Goal: Task Accomplishment & Management: Complete application form

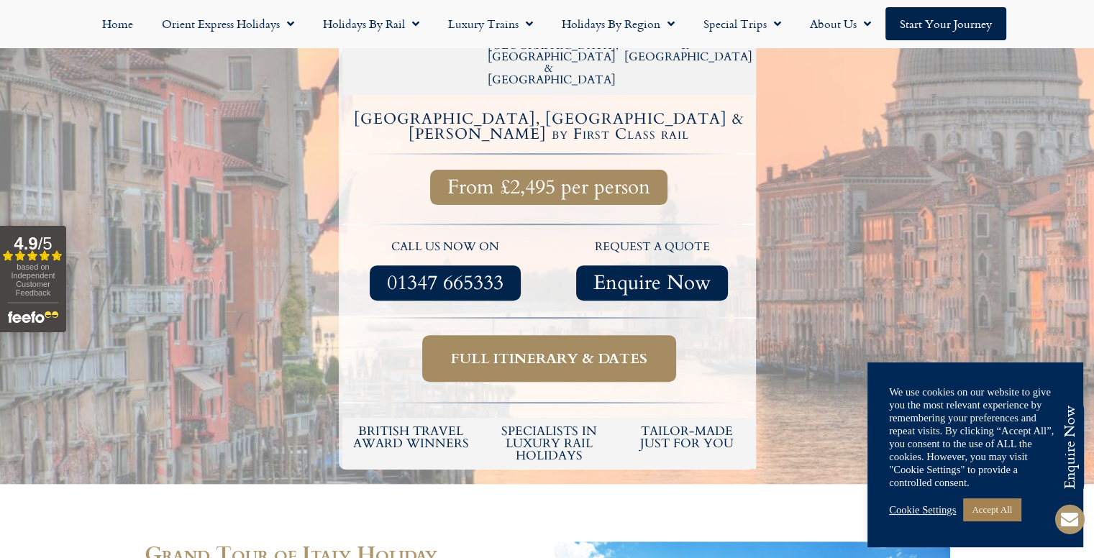
scroll to position [459, 0]
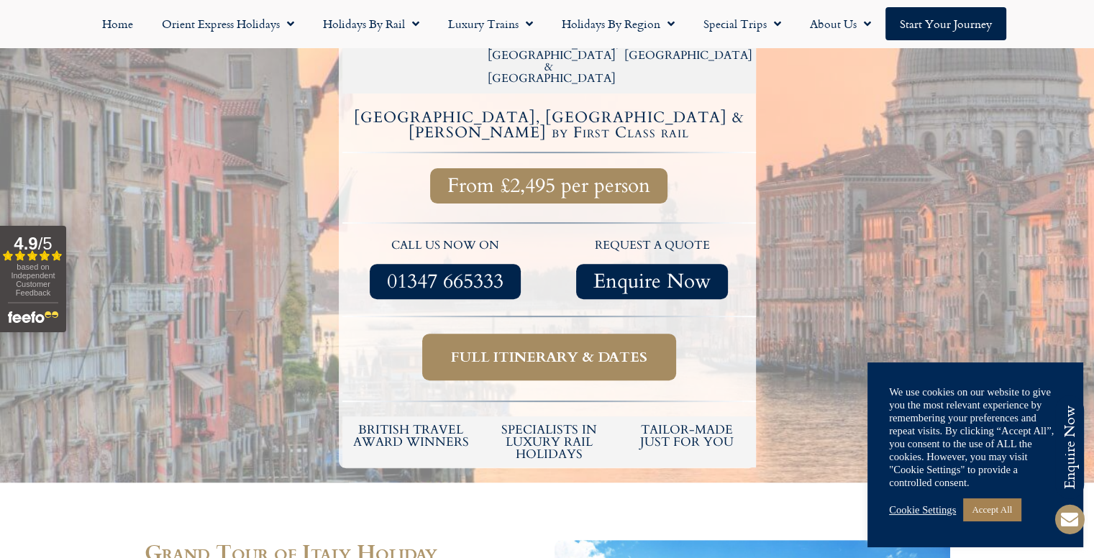
click at [509, 348] on span "Full itinerary & dates" at bounding box center [549, 357] width 196 height 18
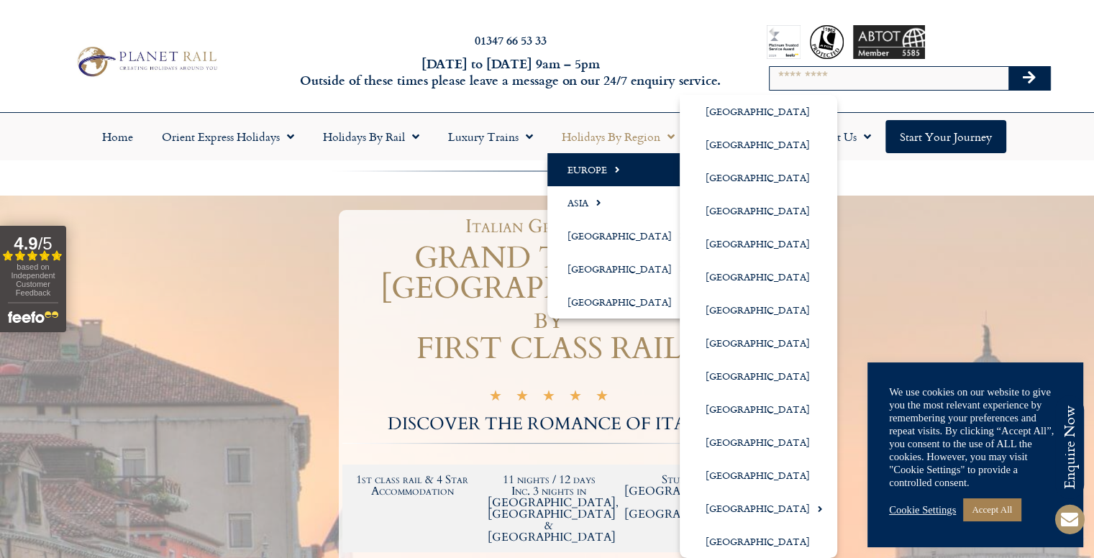
click at [598, 169] on link "Europe" at bounding box center [624, 169] width 152 height 33
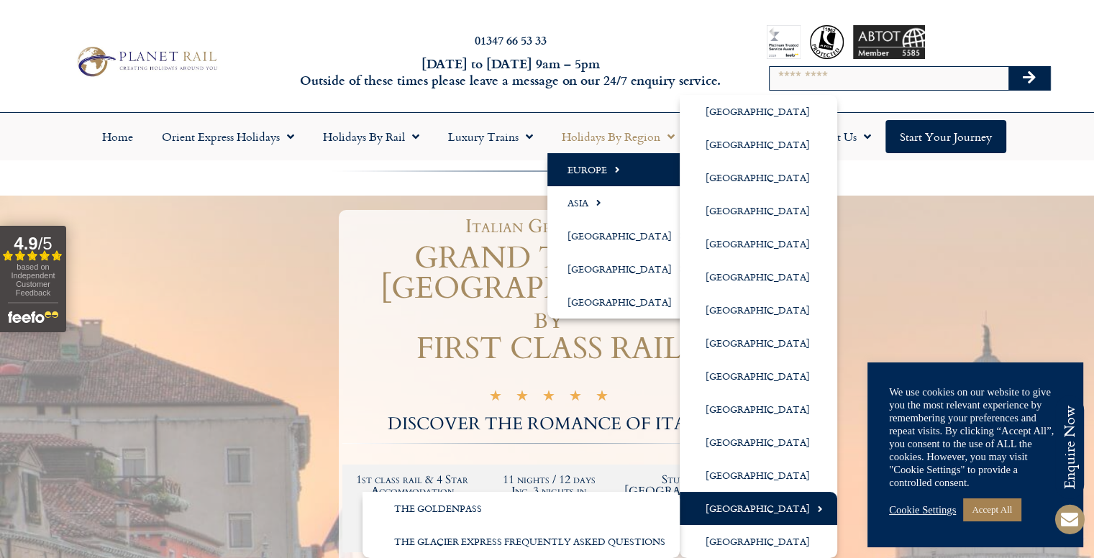
click at [740, 509] on link "[GEOGRAPHIC_DATA]" at bounding box center [759, 508] width 158 height 33
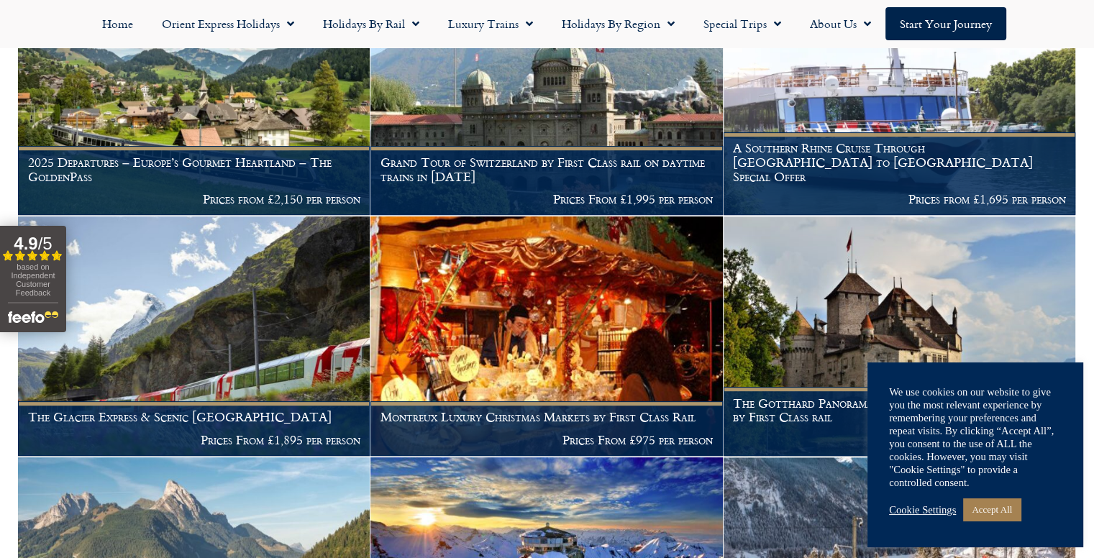
scroll to position [547, 0]
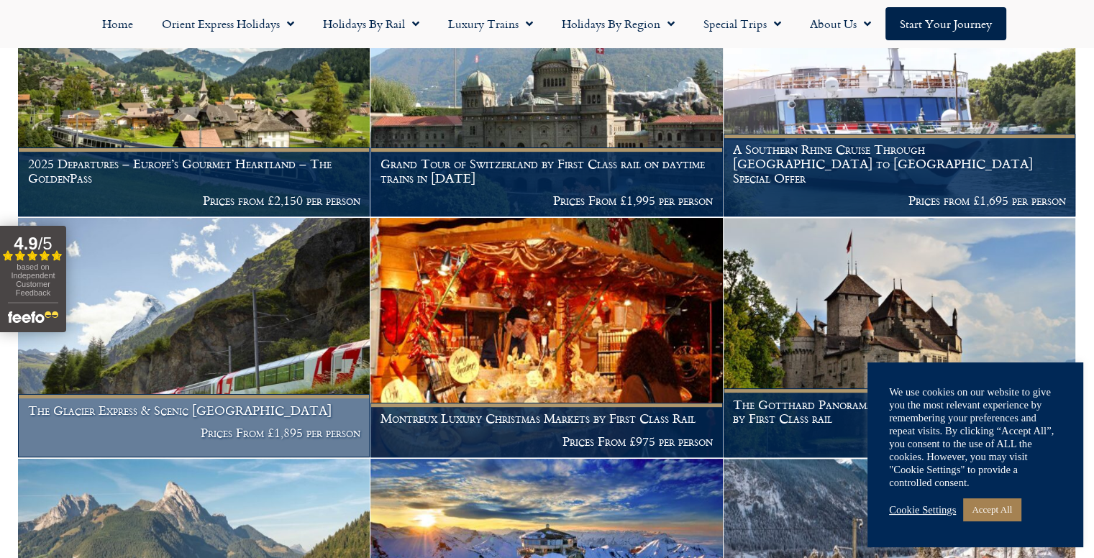
click at [191, 404] on h1 "The Glacier Express & Scenic Switzerland" at bounding box center [194, 411] width 332 height 14
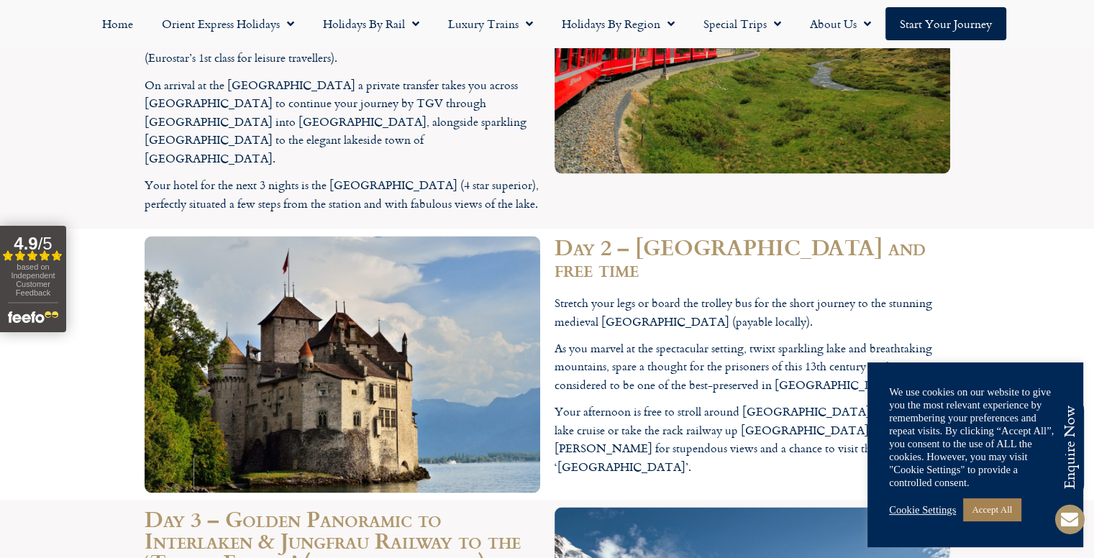
scroll to position [2528, 0]
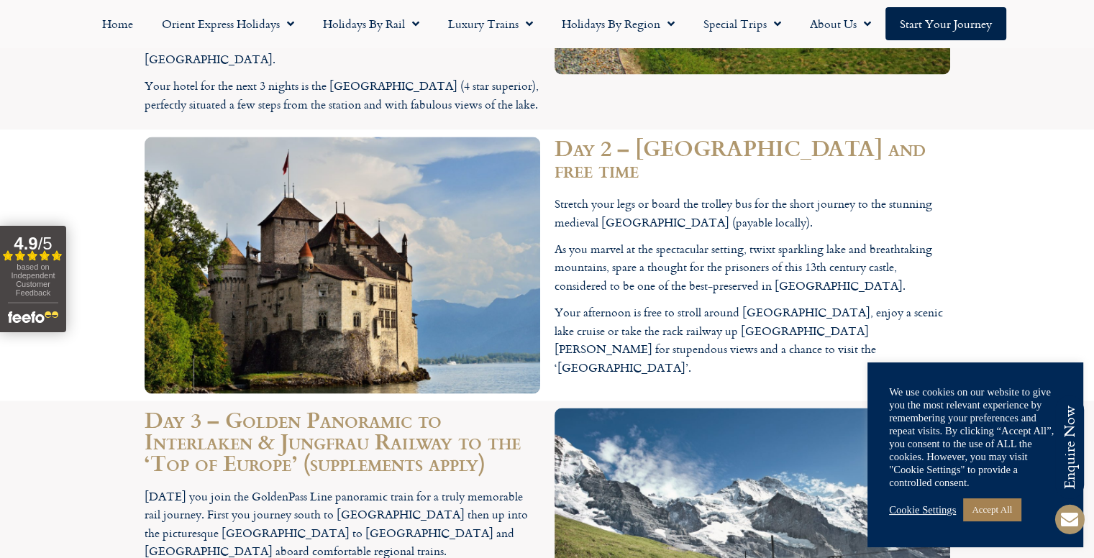
click at [178, 300] on div at bounding box center [342, 265] width 410 height 271
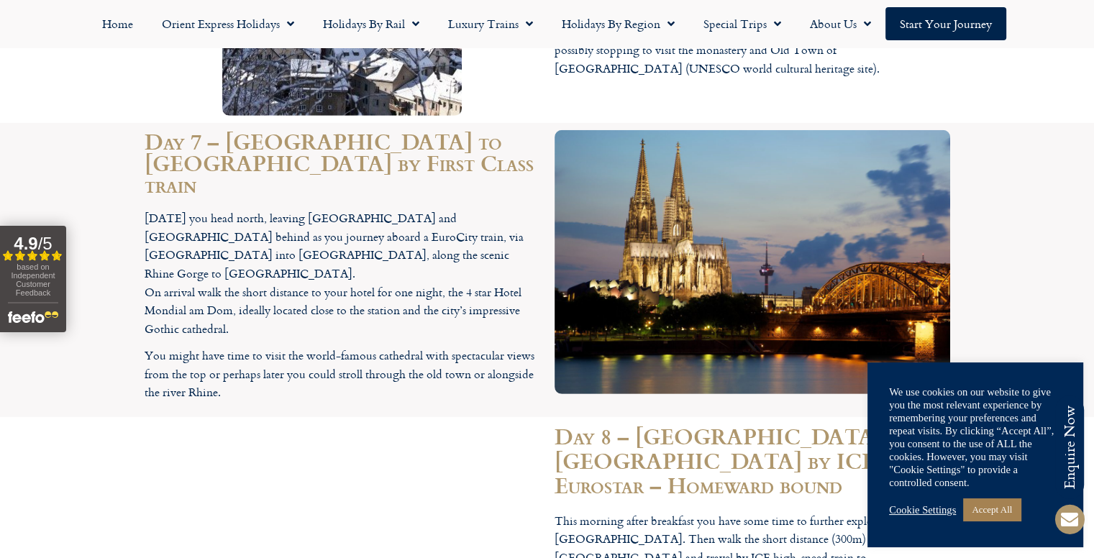
scroll to position [4331, 0]
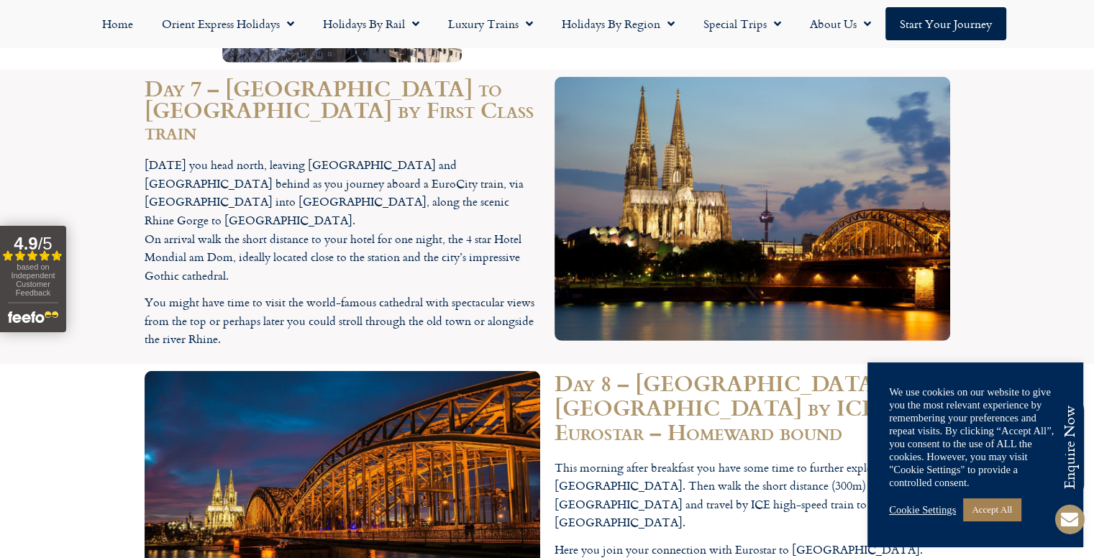
scroll to position [4415, 0]
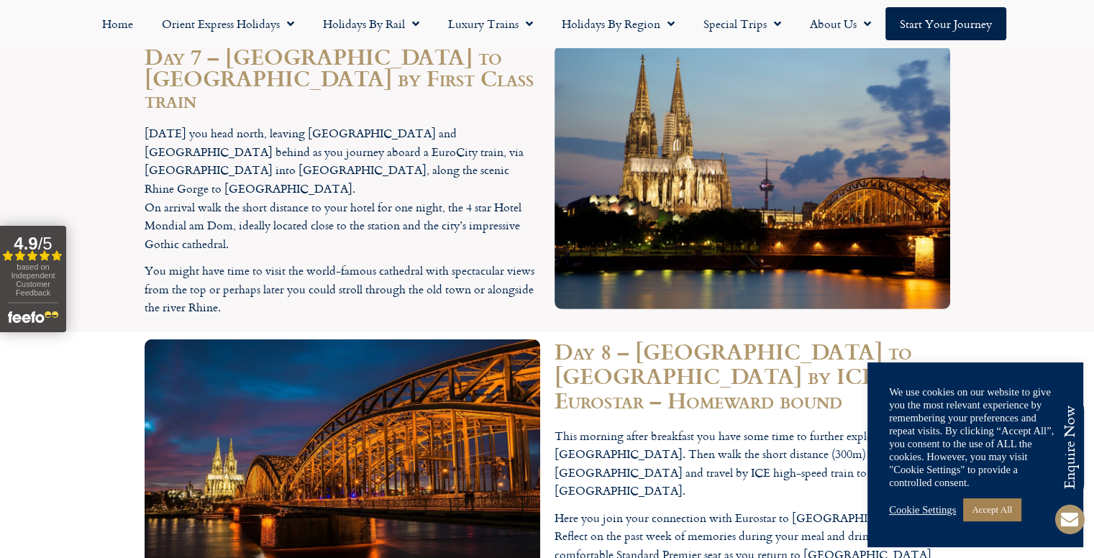
click at [556, 509] on p "Here you join your connection with Eurostar to London. Reflect on the past week…" at bounding box center [753, 545] width 396 height 73
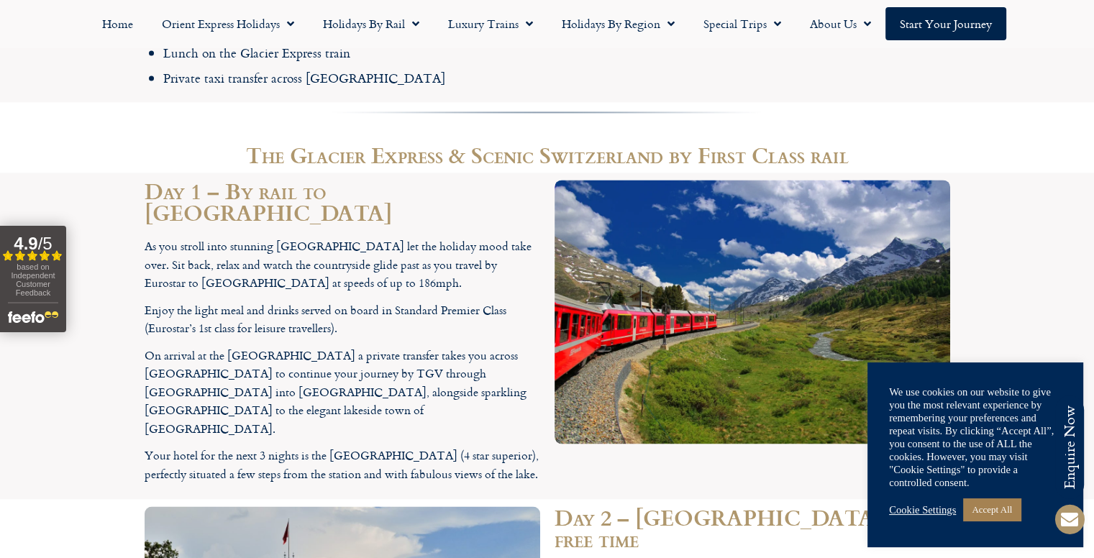
scroll to position [2157, 0]
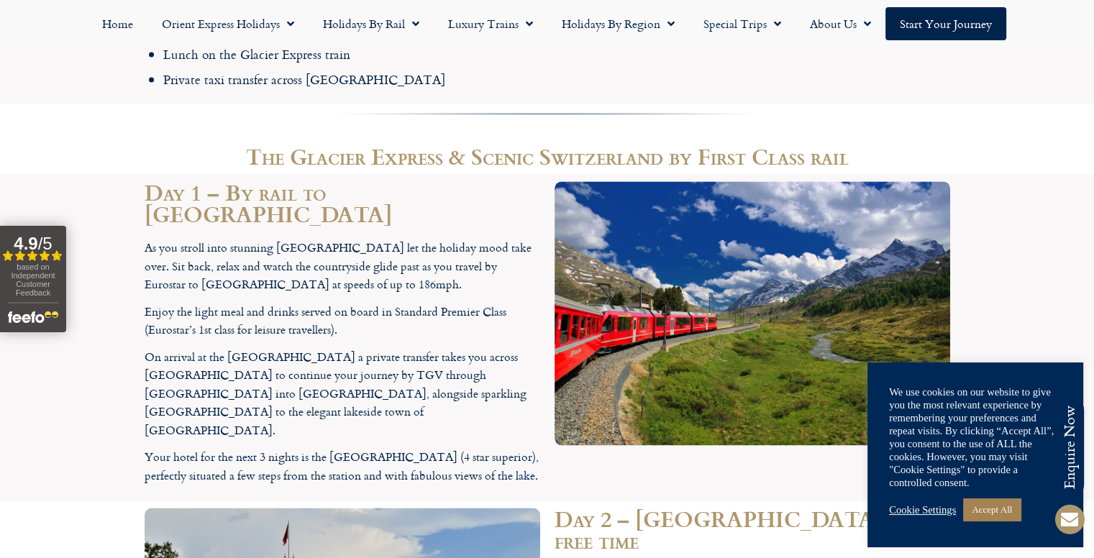
click at [412, 265] on div "As you stroll into stunning London St Pancras International station let the hol…" at bounding box center [343, 362] width 396 height 246
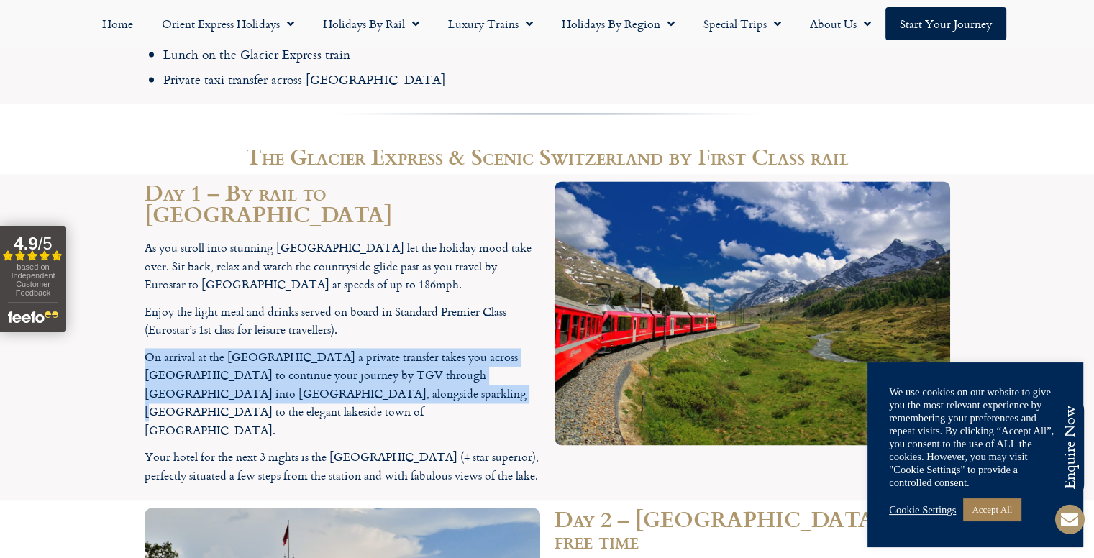
drag, startPoint x: 363, startPoint y: 258, endPoint x: 365, endPoint y: 311, distance: 52.6
click at [365, 311] on div "As you stroll into stunning London St Pancras International station let the hol…" at bounding box center [343, 362] width 396 height 246
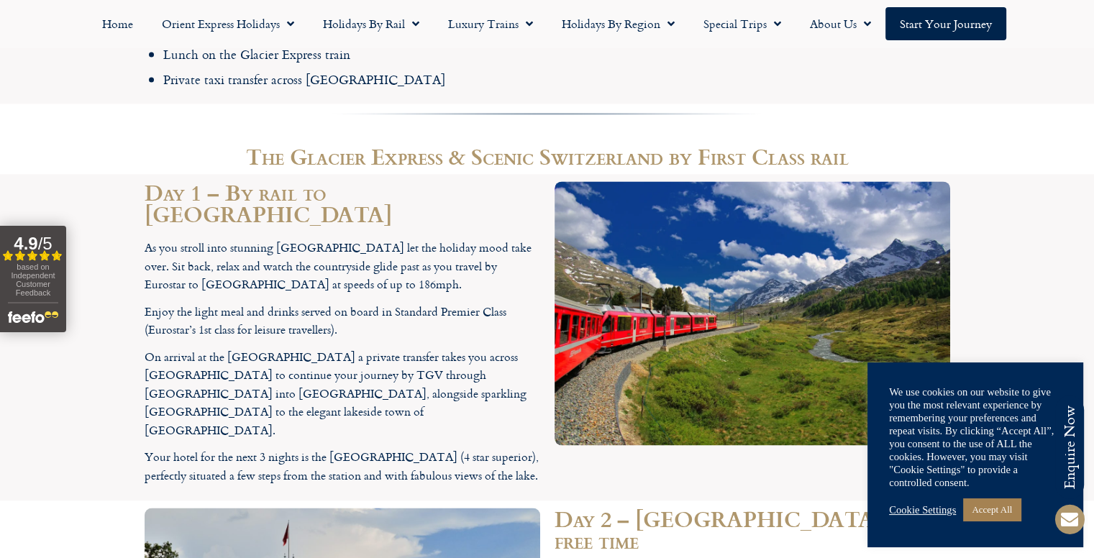
click at [397, 303] on p "Enjoy the light meal and drinks served on board in Standard Premier Class (Euro…" at bounding box center [343, 321] width 396 height 37
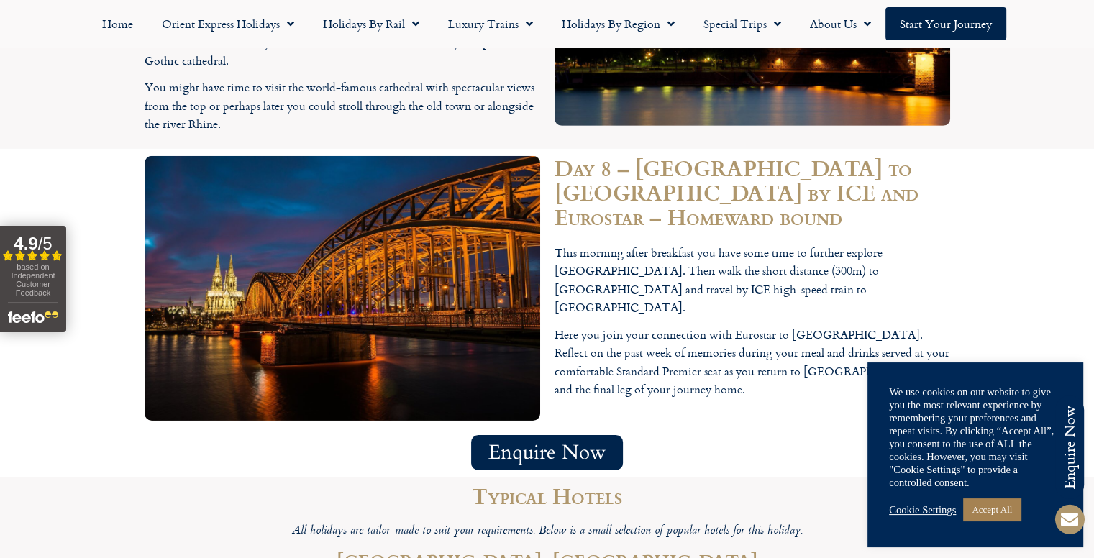
scroll to position [4636, 0]
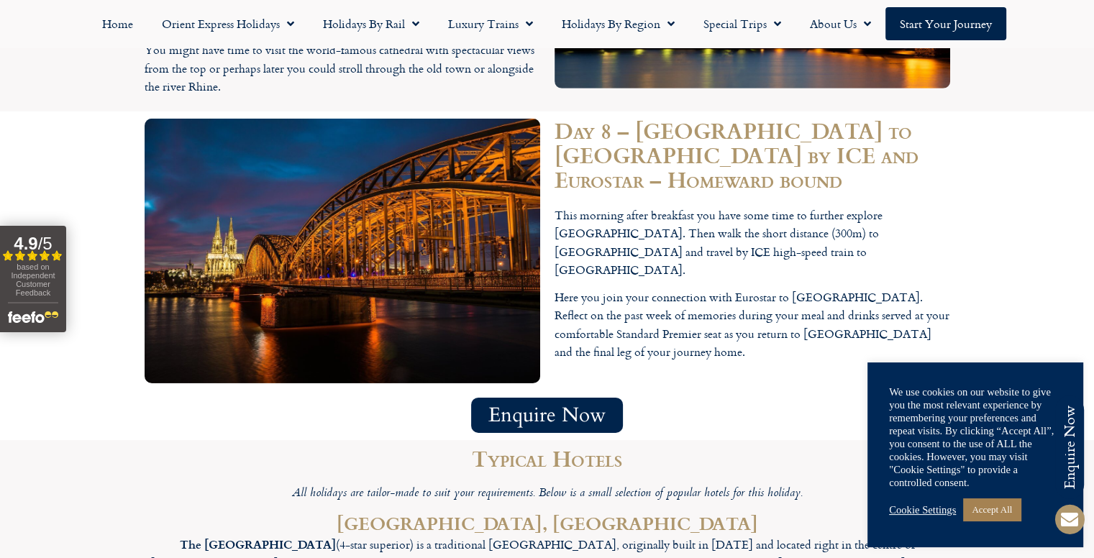
click at [535, 407] on span "Enquire Now" at bounding box center [547, 416] width 117 height 18
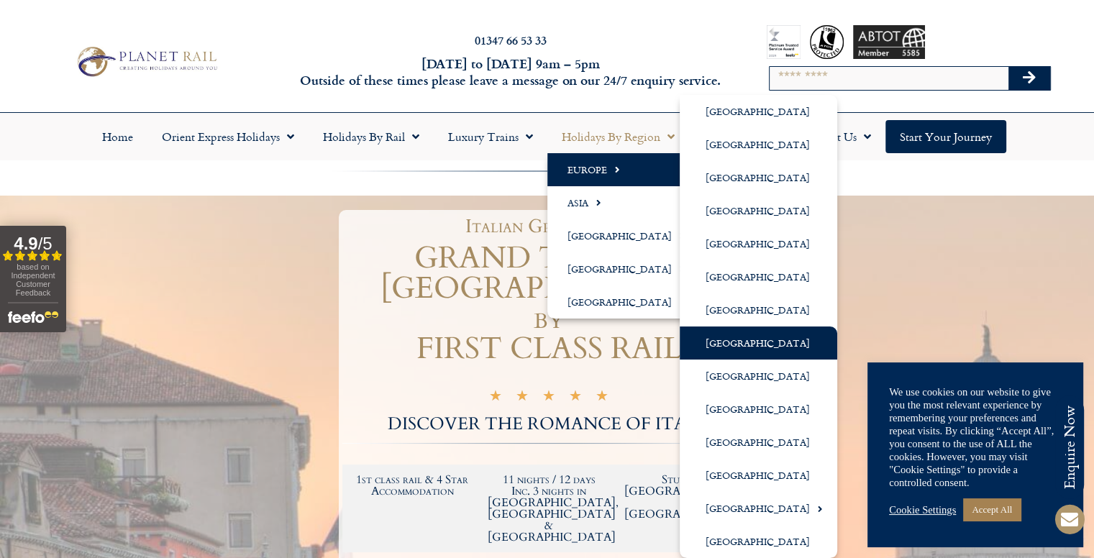
click at [737, 348] on link "[GEOGRAPHIC_DATA]" at bounding box center [759, 343] width 158 height 33
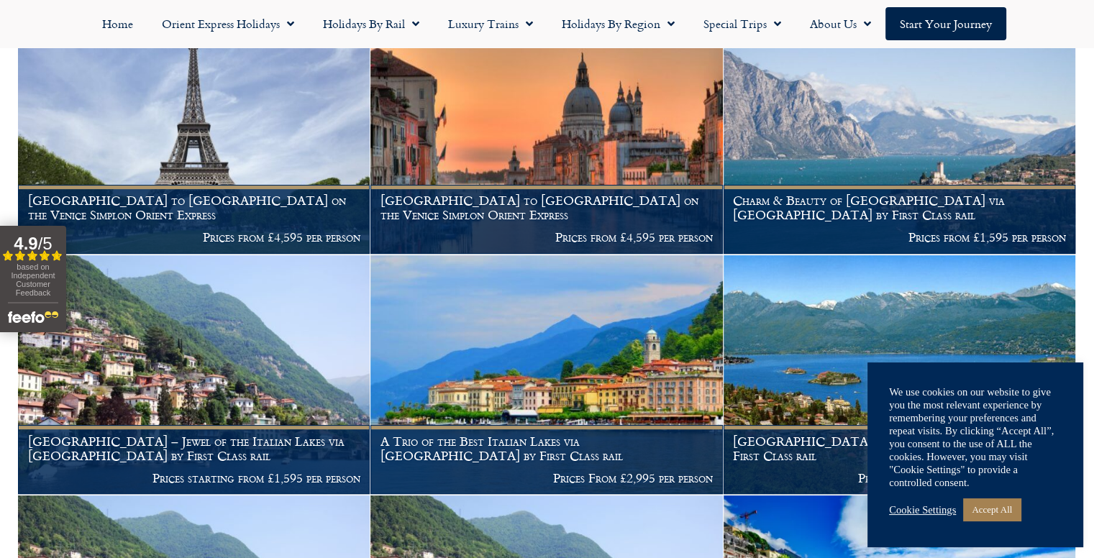
scroll to position [452, 0]
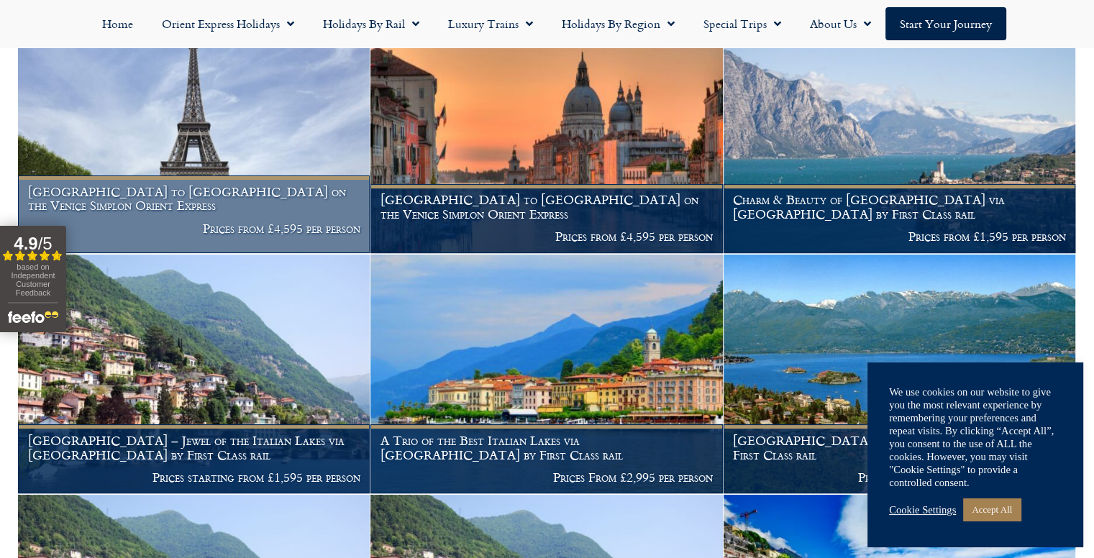
click at [168, 200] on h1 "[GEOGRAPHIC_DATA] to [GEOGRAPHIC_DATA] on the Venice Simplon Orient Express" at bounding box center [194, 199] width 332 height 28
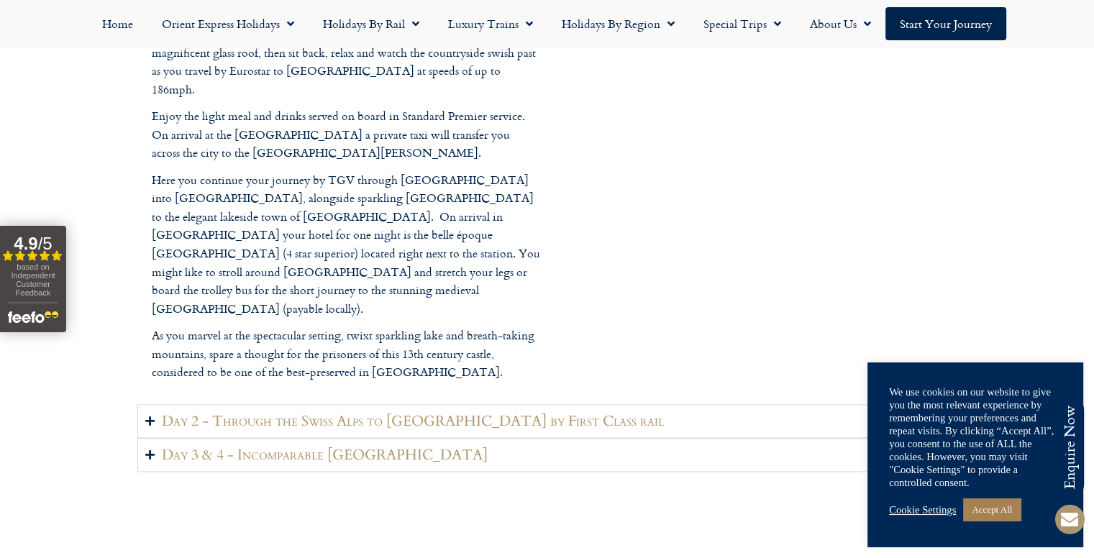
scroll to position [1885, 0]
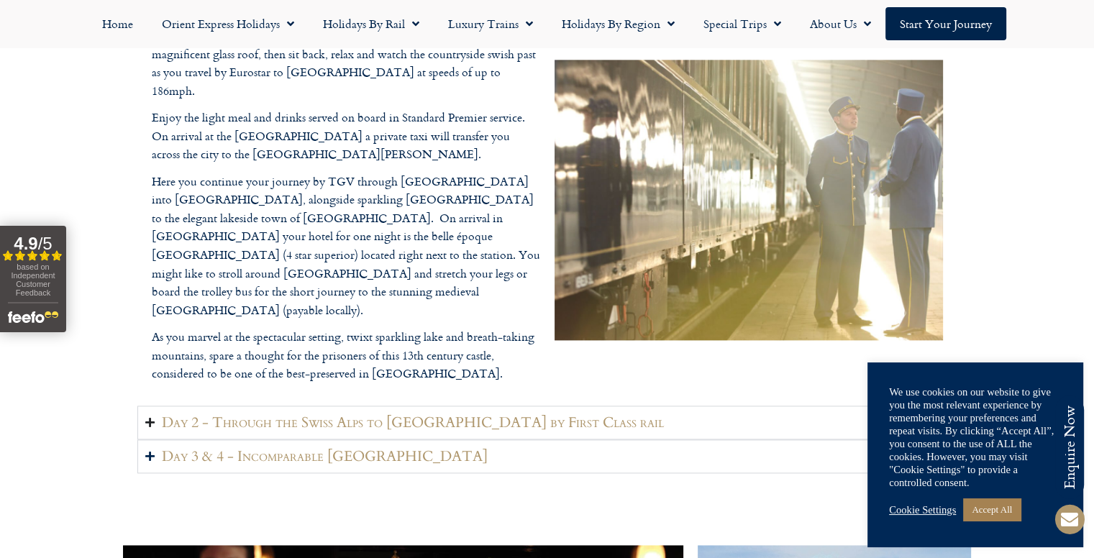
click at [147, 417] on icon "Accordion. Open links with Enter or Space, close with Escape, and navigate with…" at bounding box center [149, 422] width 9 height 11
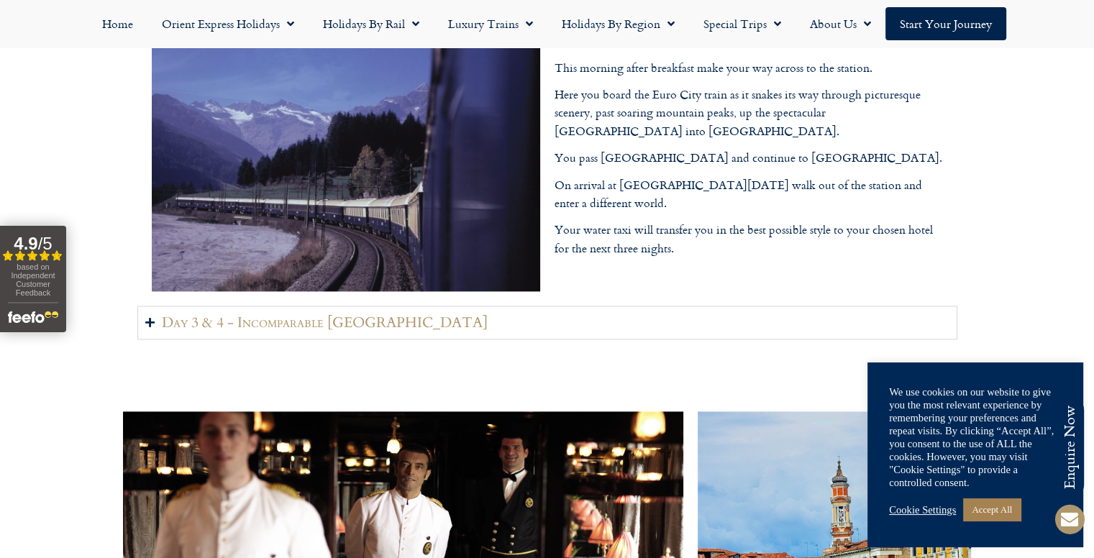
scroll to position [1895, 0]
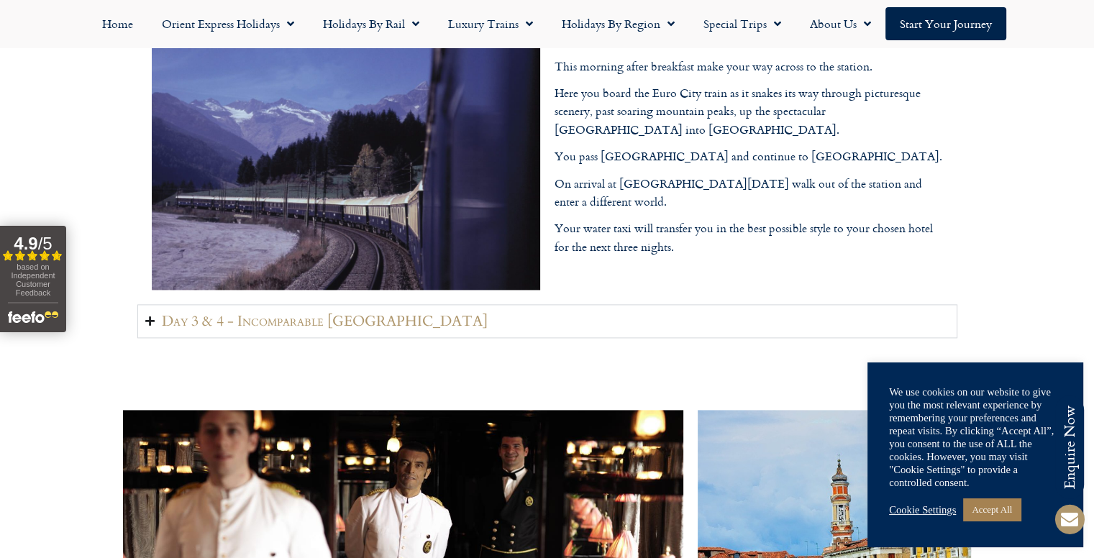
click at [148, 316] on icon "Accordion. Open links with Enter or Space, close with Escape, and navigate with…" at bounding box center [149, 321] width 9 height 11
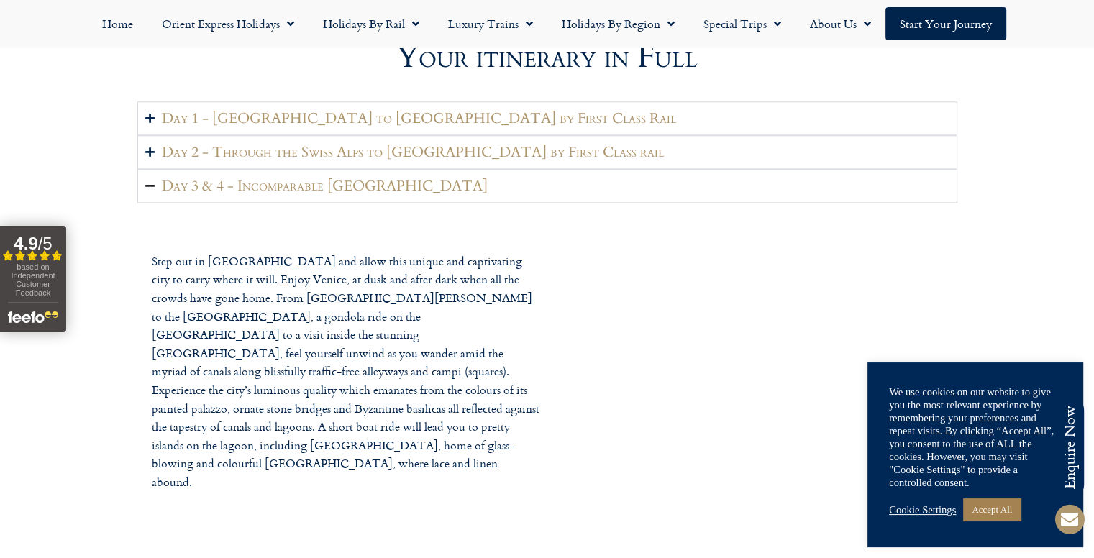
scroll to position [1743, 0]
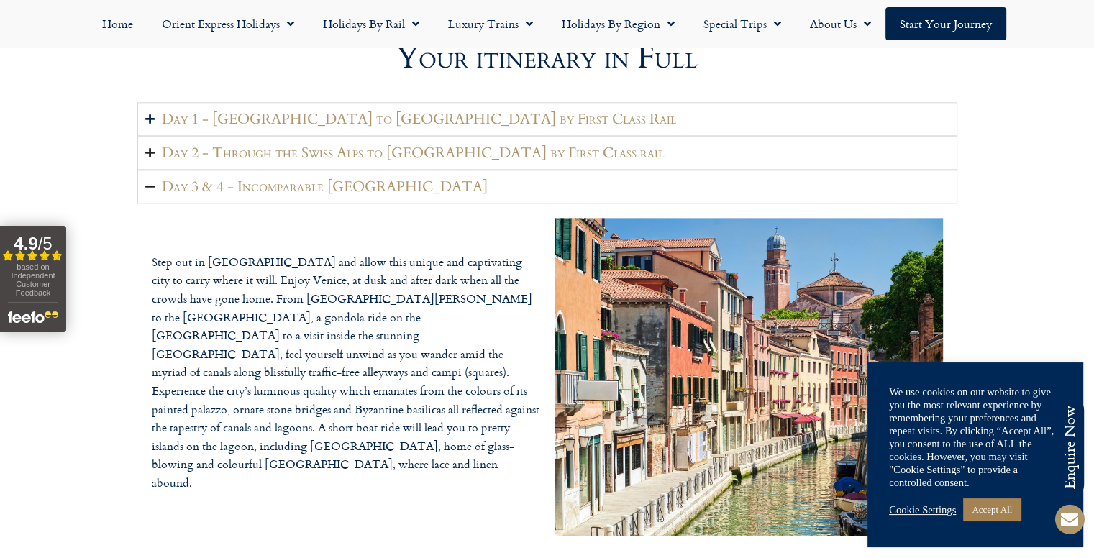
click at [153, 147] on icon "Accordion. Open links with Enter or Space, close with Escape, and navigate with…" at bounding box center [149, 152] width 9 height 11
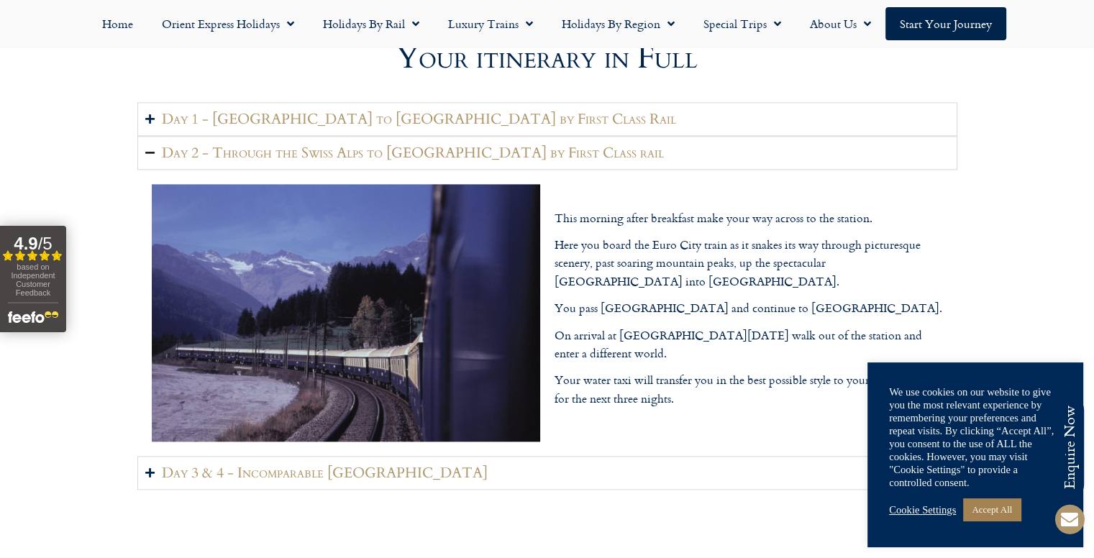
click at [144, 136] on summary "Day 2 - Through the Swiss Alps to Venice by First Class rail" at bounding box center [547, 153] width 820 height 34
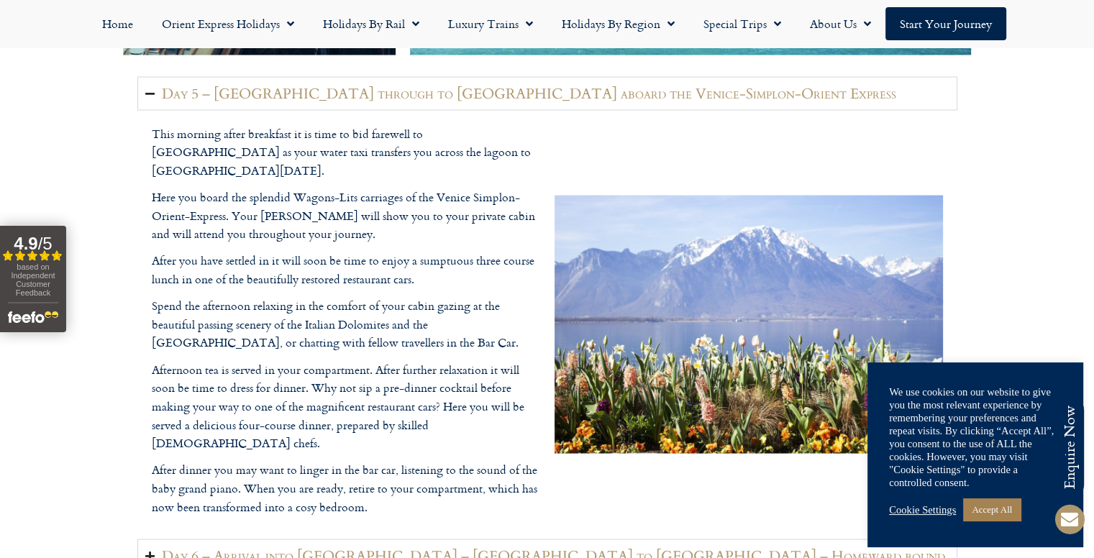
scroll to position [2699, 0]
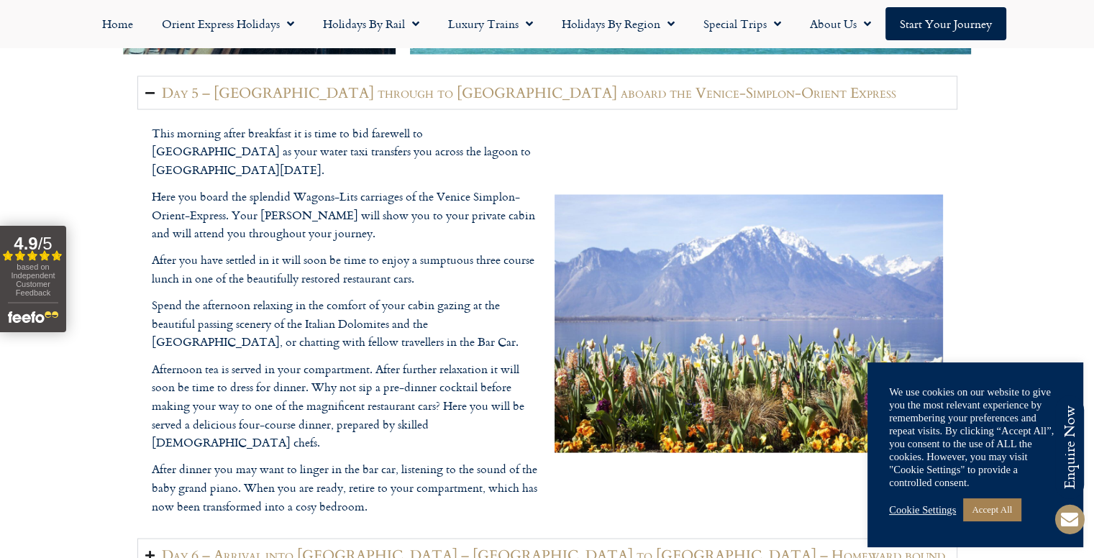
click at [151, 550] on icon "Accordion. Open links with Enter or Space, close with Escape, and navigate with…" at bounding box center [149, 555] width 9 height 11
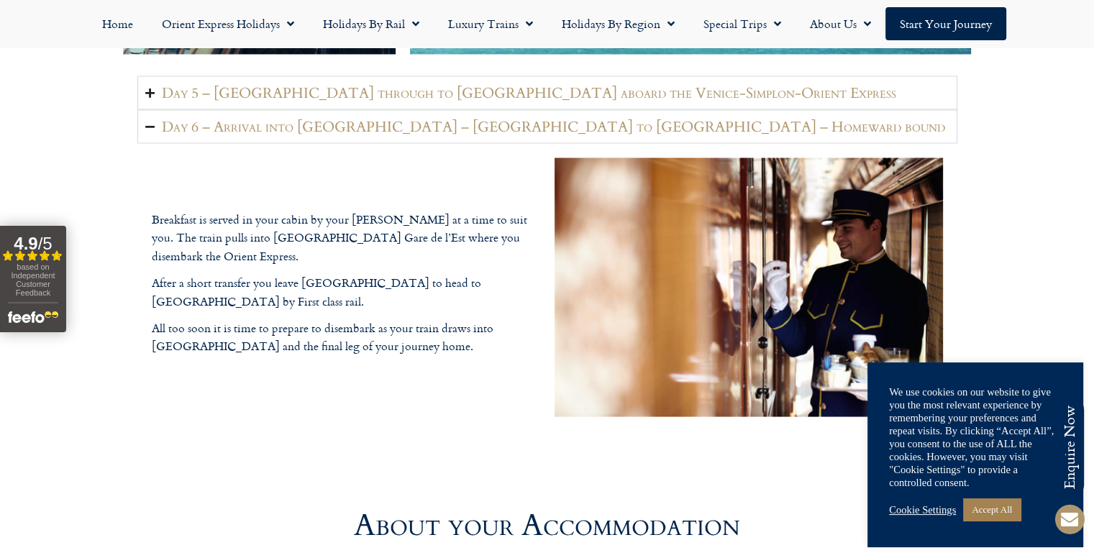
click at [145, 87] on icon "Accordion. Open links with Enter or Space, close with Escape, and navigate with…" at bounding box center [149, 92] width 9 height 11
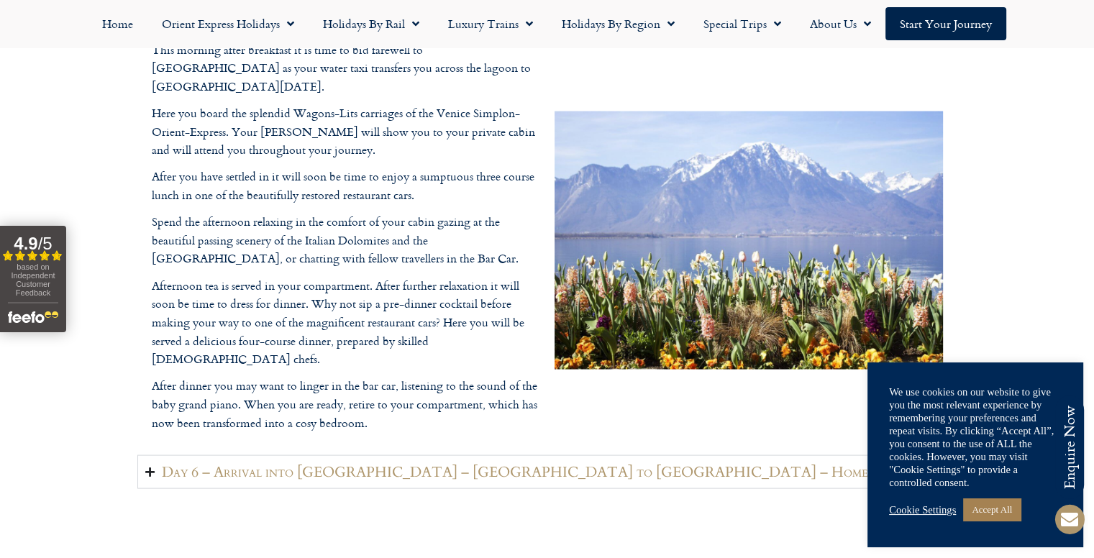
scroll to position [2782, 0]
click at [148, 466] on icon "Accordion. Open links with Enter or Space, close with Escape, and navigate with…" at bounding box center [149, 471] width 9 height 11
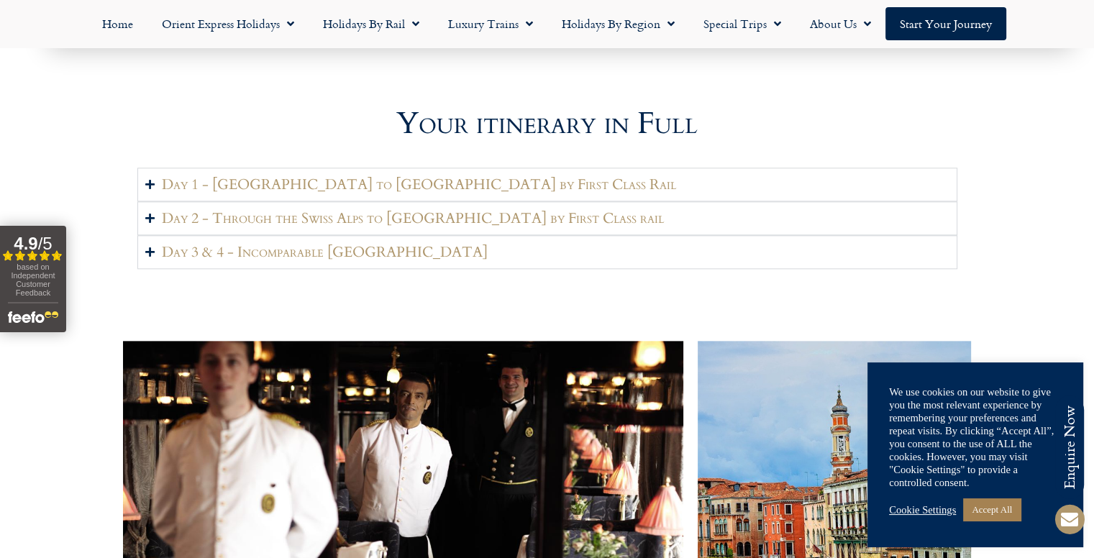
scroll to position [1679, 0]
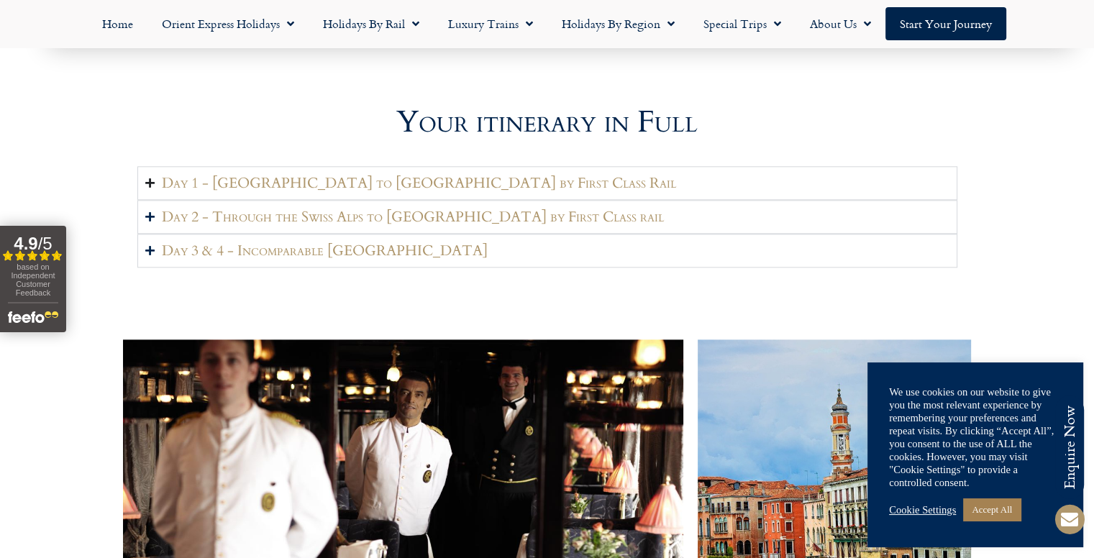
click at [155, 166] on summary "Day 1 - London to Montreux by First Class Rail" at bounding box center [547, 183] width 820 height 34
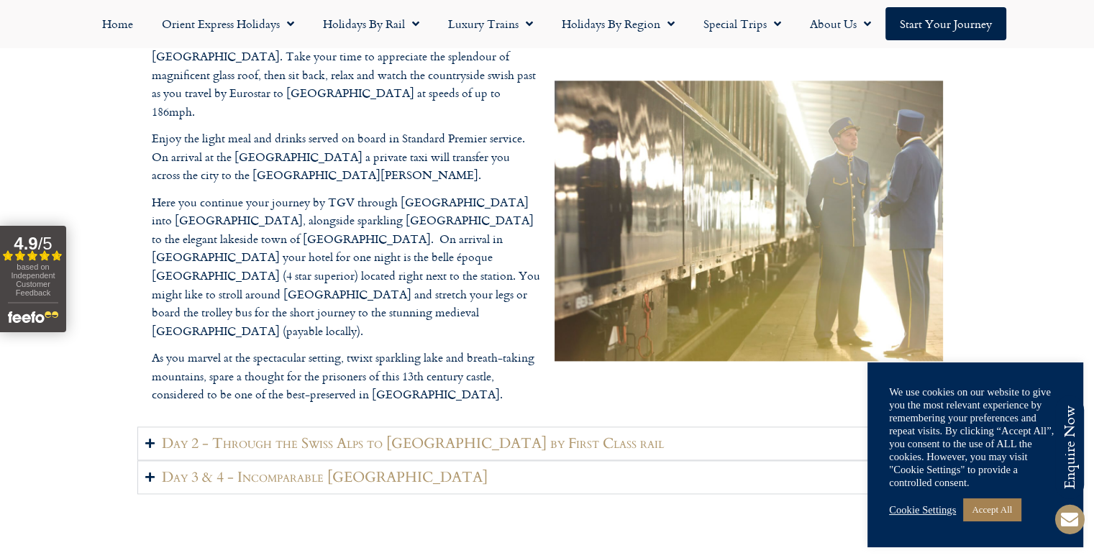
scroll to position [1866, 0]
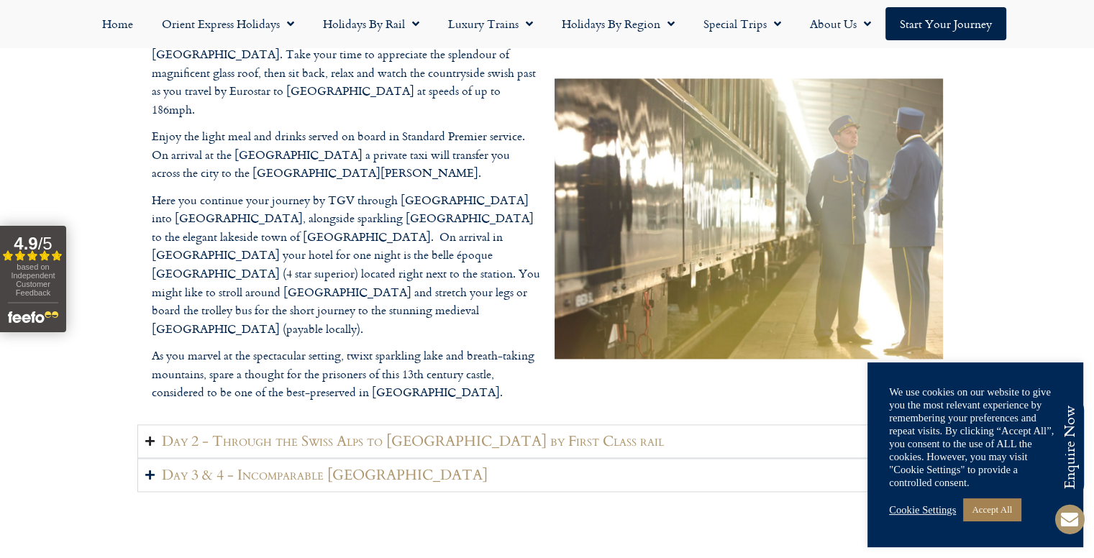
click at [147, 436] on icon "Accordion. Open links with Enter or Space, close with Escape, and navigate with…" at bounding box center [149, 441] width 9 height 11
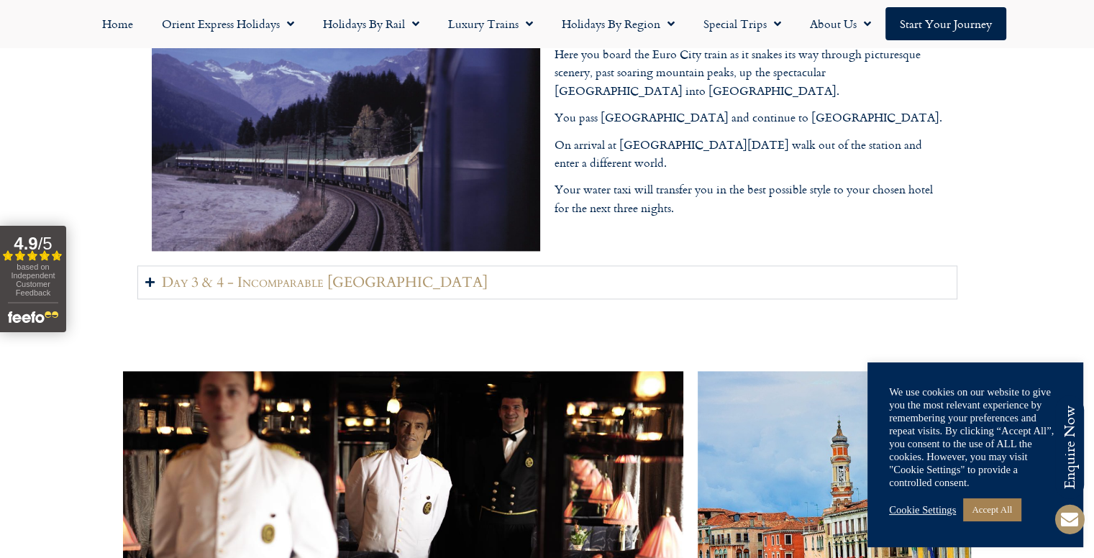
scroll to position [1938, 0]
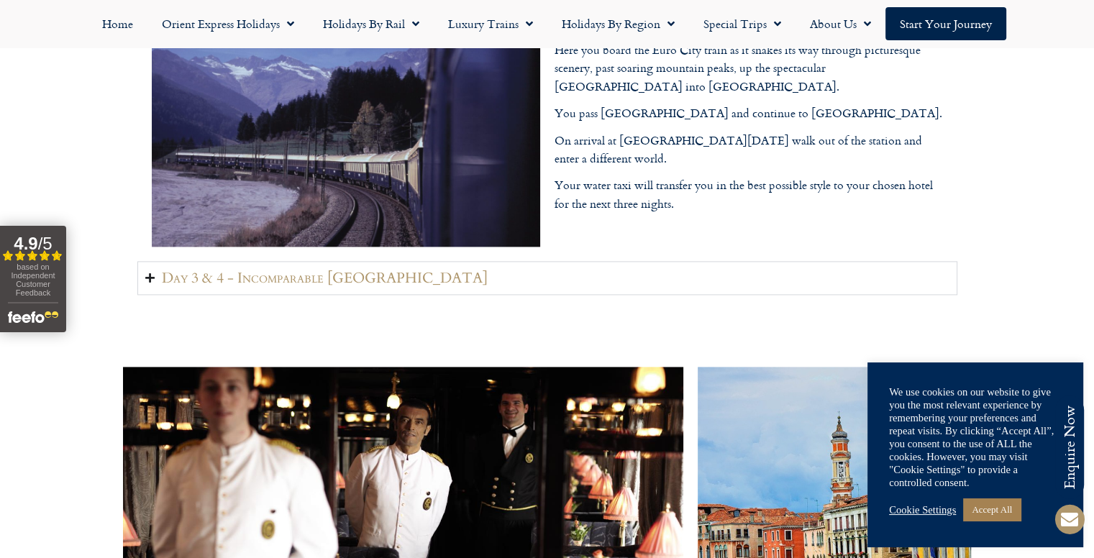
click at [147, 273] on icon "Accordion. Open links with Enter or Space, close with Escape, and navigate with…" at bounding box center [149, 278] width 9 height 11
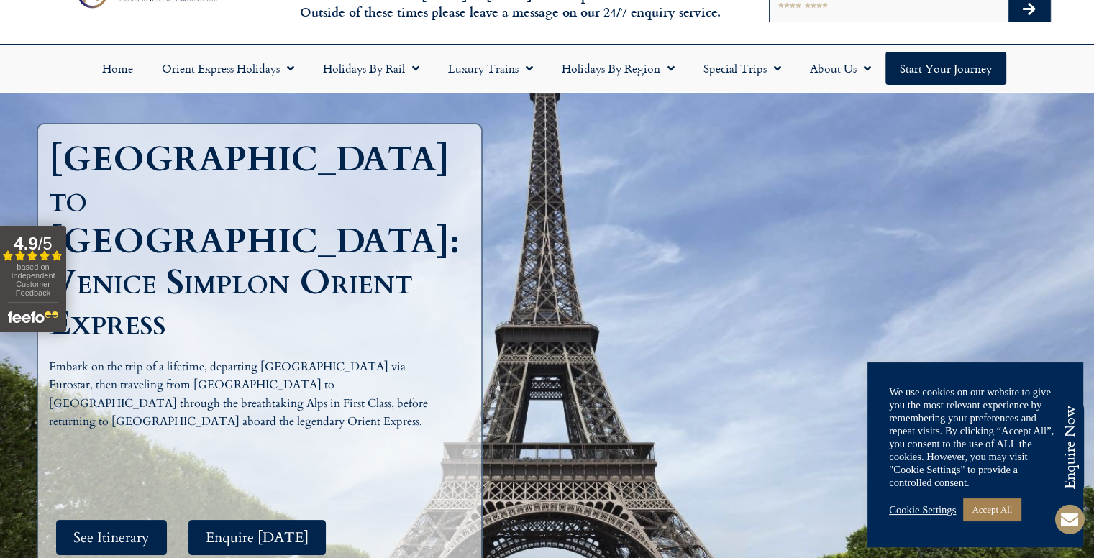
scroll to position [75, 0]
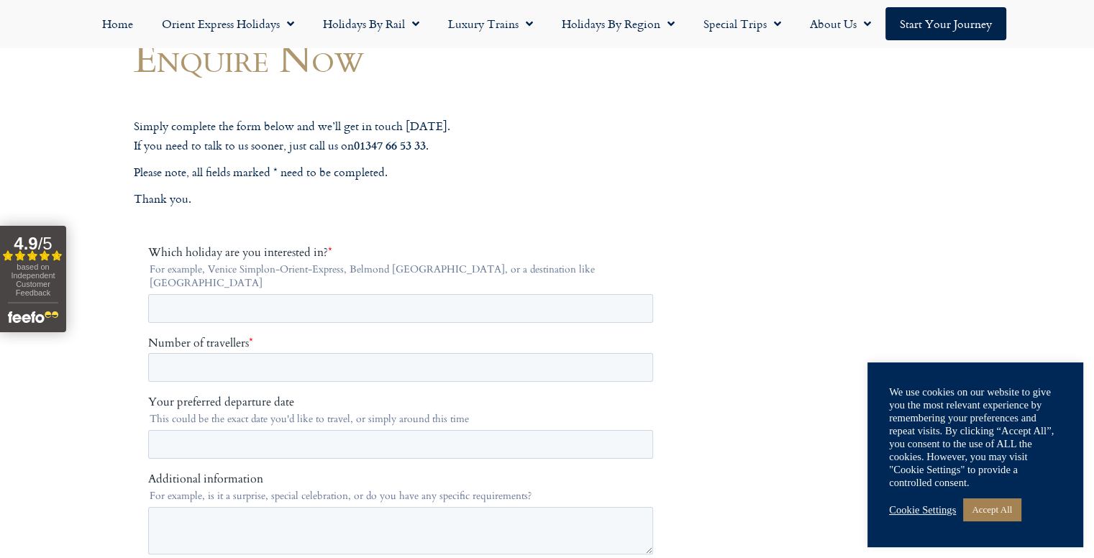
scroll to position [150, 0]
click at [448, 294] on input "Which holiday are you interested in? *" at bounding box center [399, 308] width 505 height 29
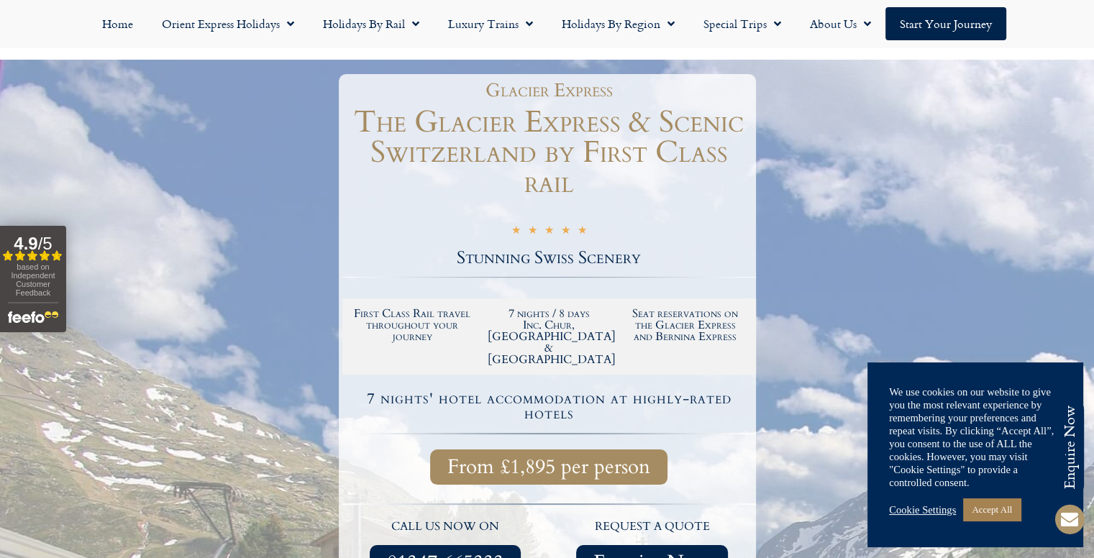
scroll to position [135, 0]
click at [181, 162] on div at bounding box center [547, 412] width 1094 height 704
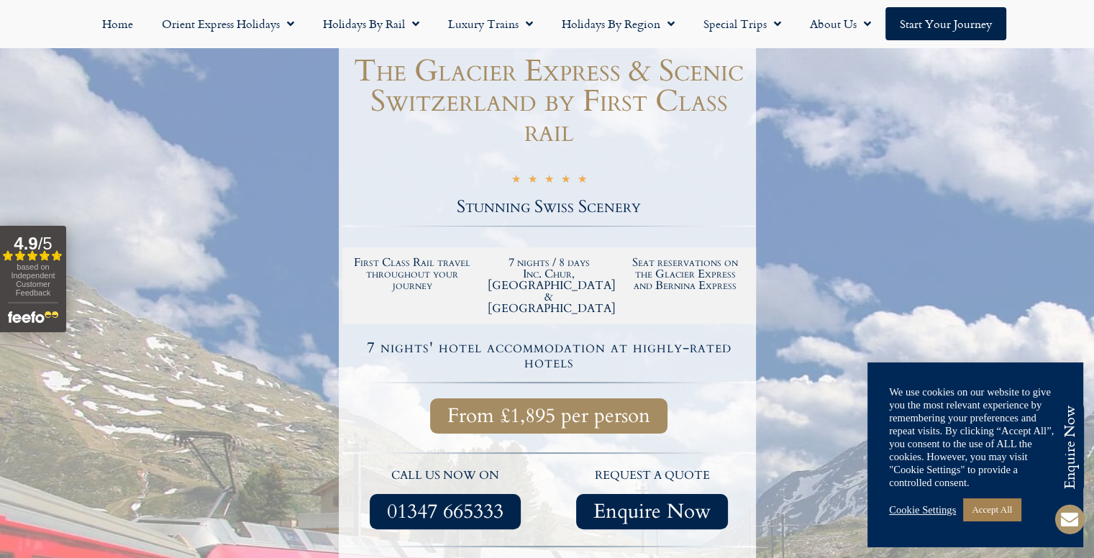
scroll to position [201, 0]
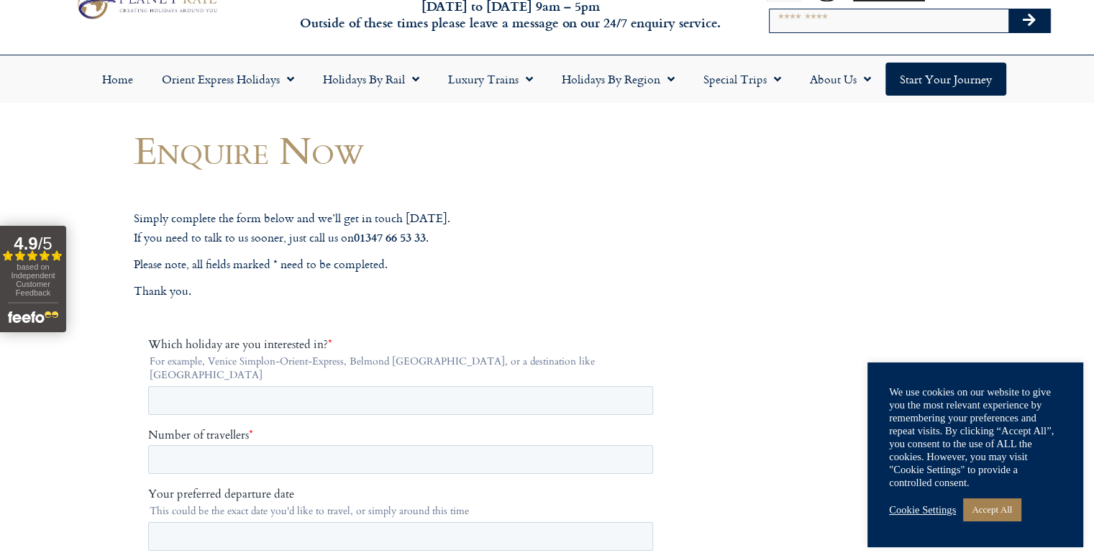
scroll to position [60, 0]
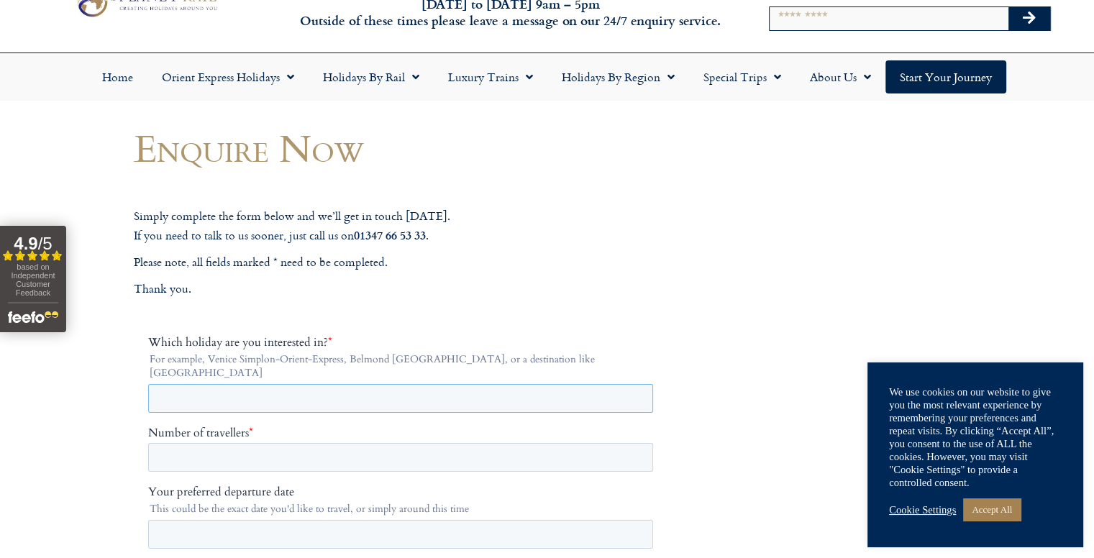
click at [424, 384] on input "Which holiday are you interested in? *" at bounding box center [399, 398] width 505 height 29
type input "**********"
click at [338, 446] on input "Number of travellers *" at bounding box center [399, 457] width 505 height 29
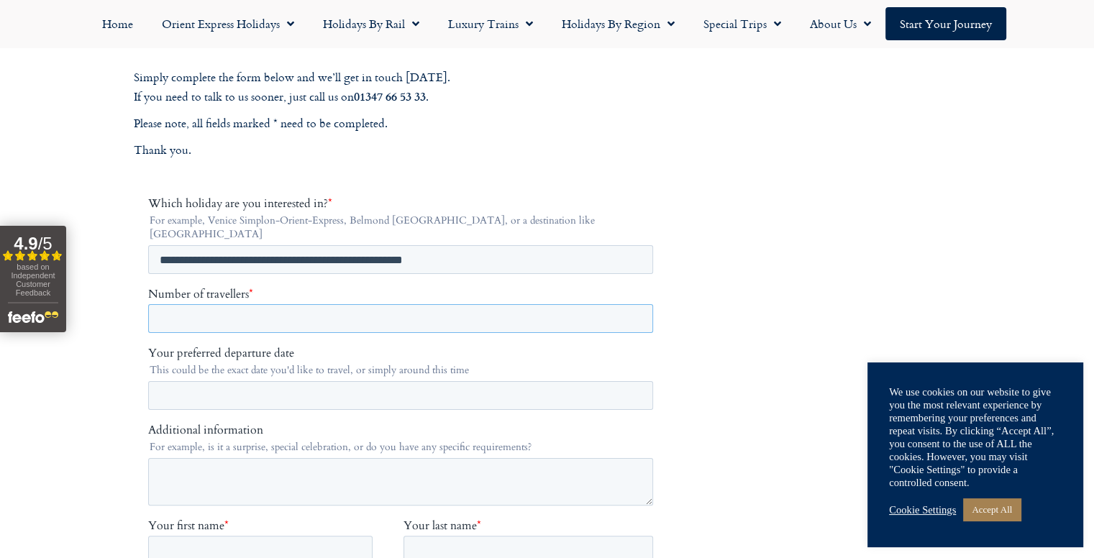
scroll to position [200, 0]
type input "*"
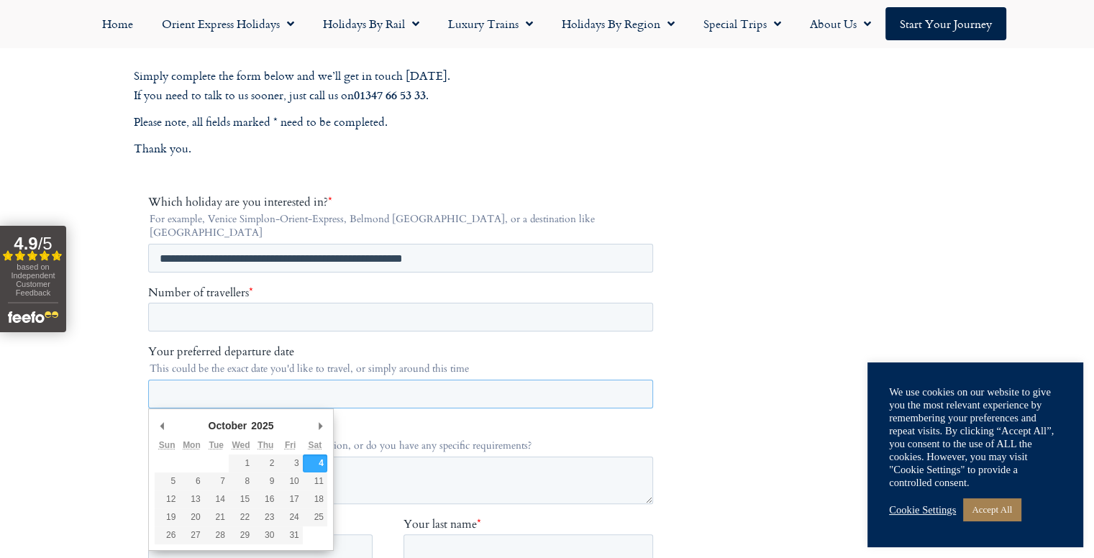
click at [331, 380] on input "Your preferred departure date" at bounding box center [399, 394] width 505 height 29
click at [330, 380] on input "Your preferred departure date" at bounding box center [399, 394] width 505 height 29
type div "[DATE]"
type input "**********"
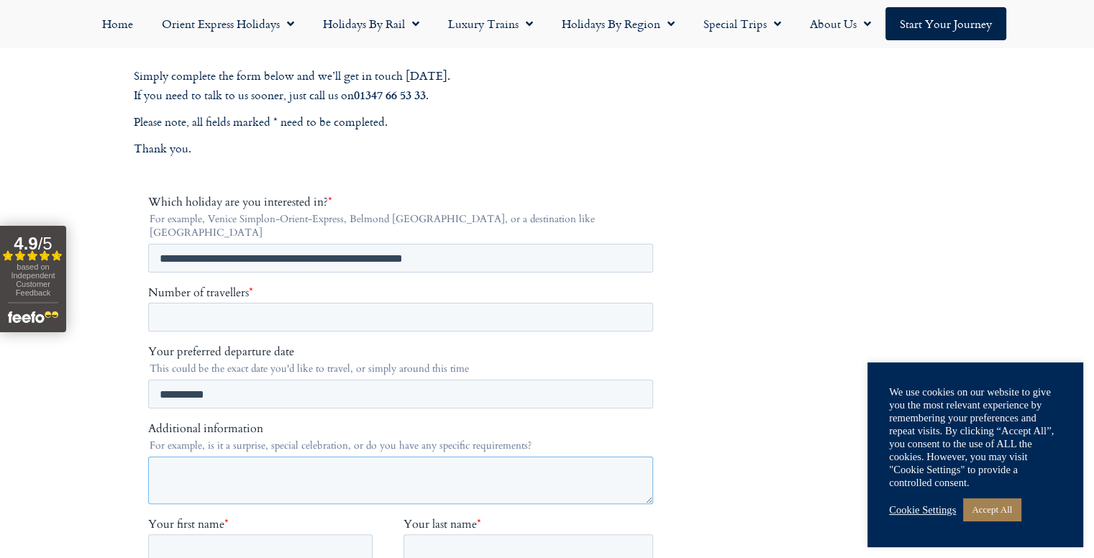
click at [224, 457] on textarea "Additional information" at bounding box center [399, 480] width 505 height 47
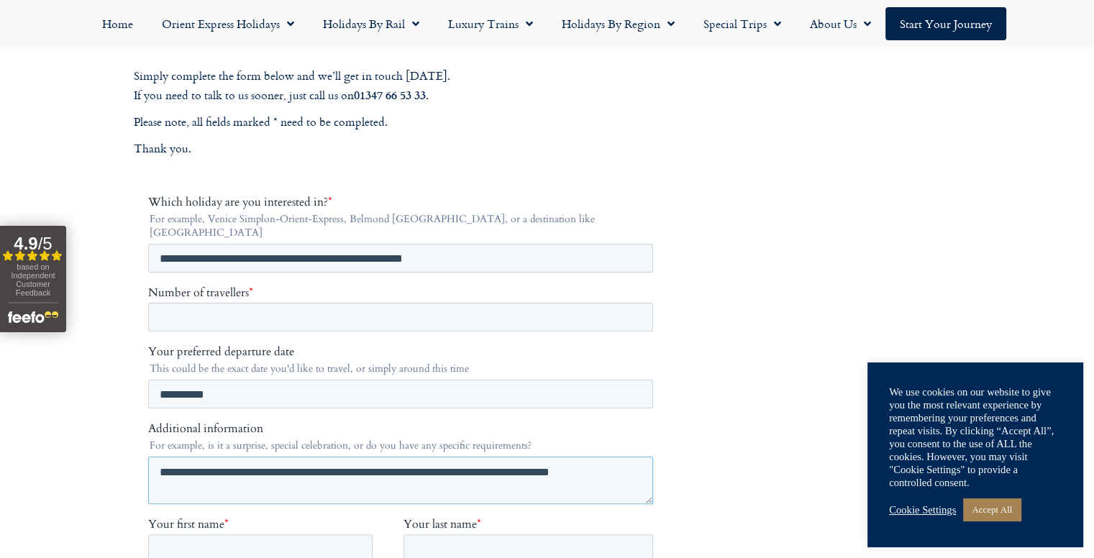
click at [158, 457] on textarea "**********" at bounding box center [399, 480] width 505 height 47
click at [633, 457] on textarea "**********" at bounding box center [399, 480] width 505 height 47
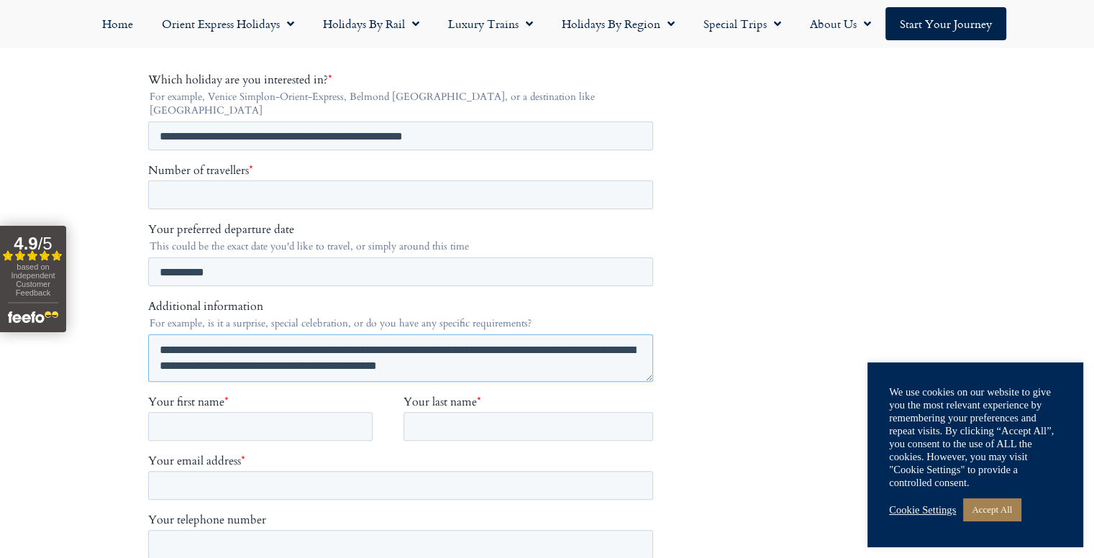
scroll to position [350, 0]
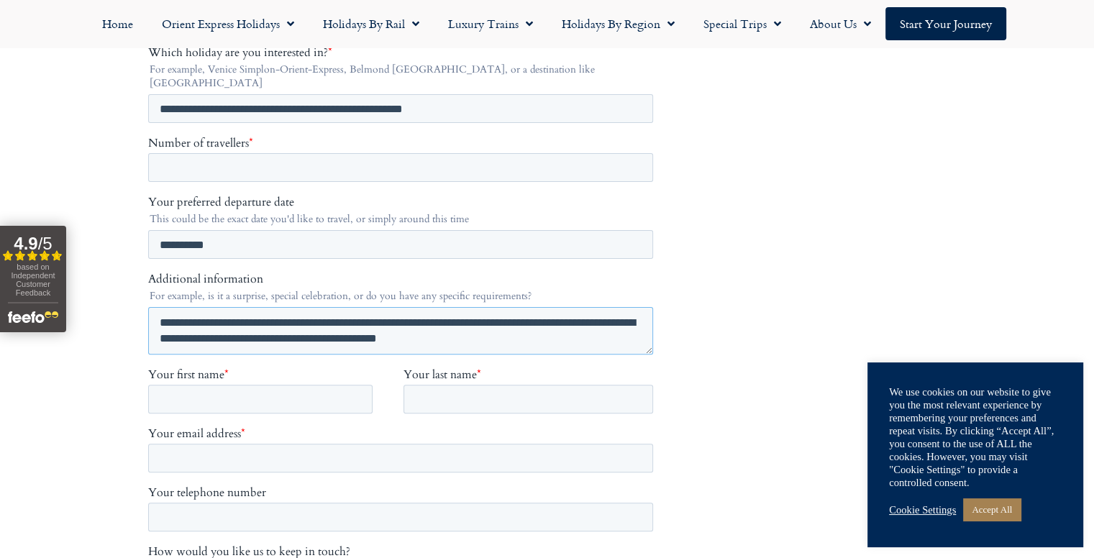
type textarea "**********"
click at [329, 385] on input "Your first name *" at bounding box center [259, 399] width 224 height 29
type input "*******"
type input "*****"
type input "**********"
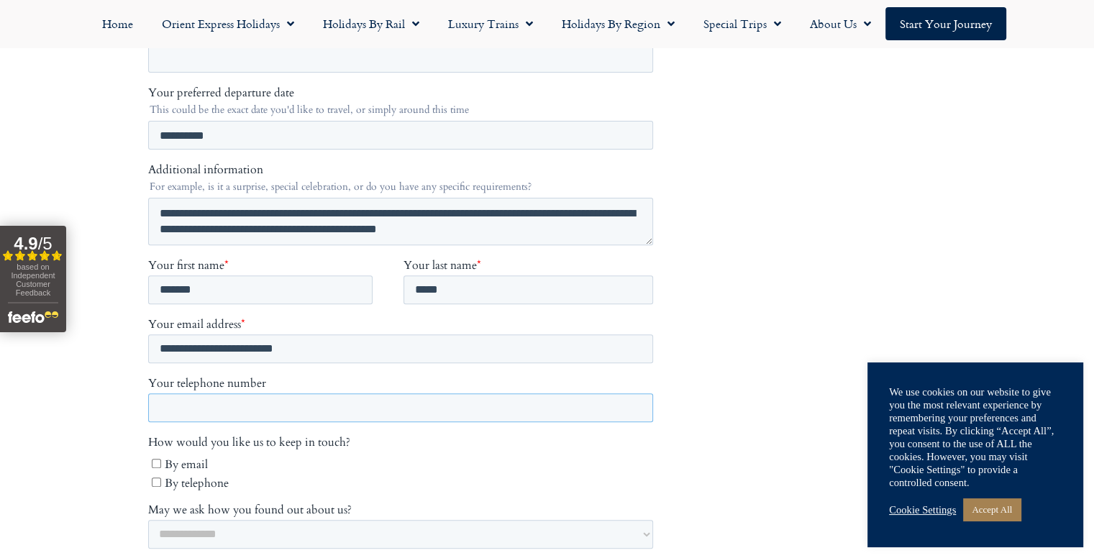
scroll to position [460, 0]
type input "**********"
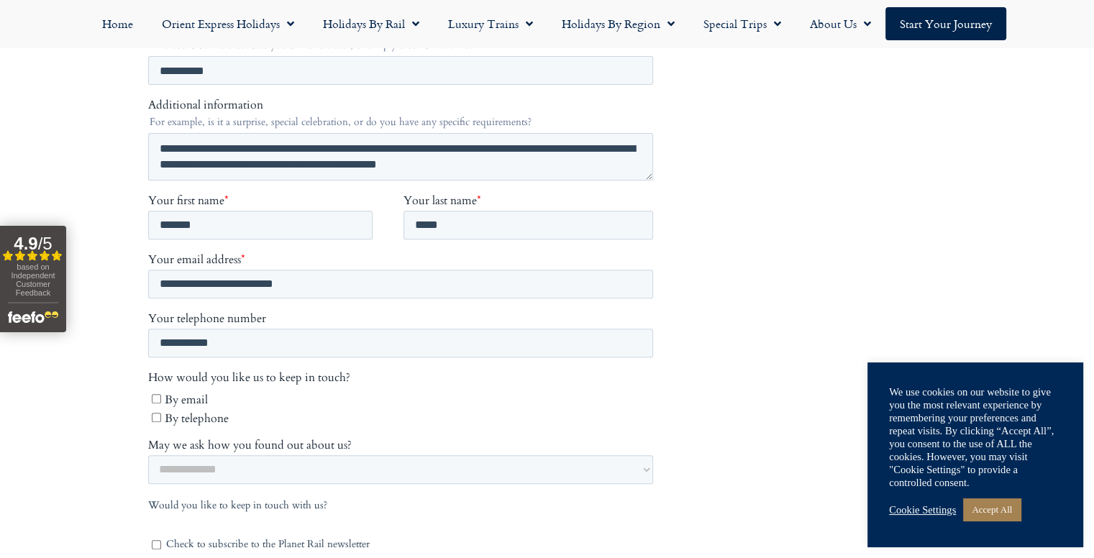
scroll to position [527, 0]
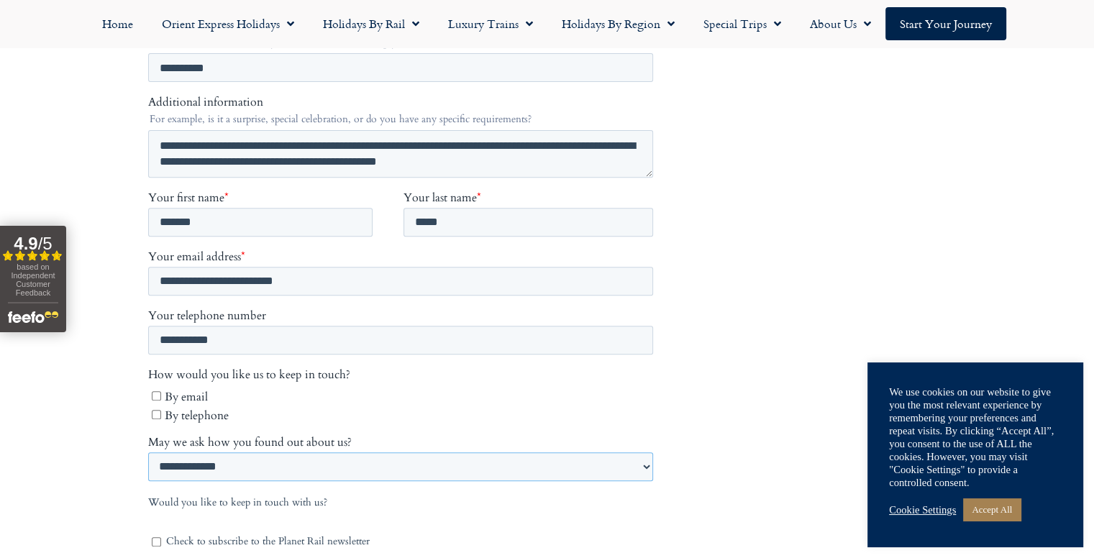
click at [257, 453] on select "**********" at bounding box center [399, 467] width 505 height 29
select select "**********"
click at [147, 482] on select "**********" at bounding box center [399, 467] width 505 height 29
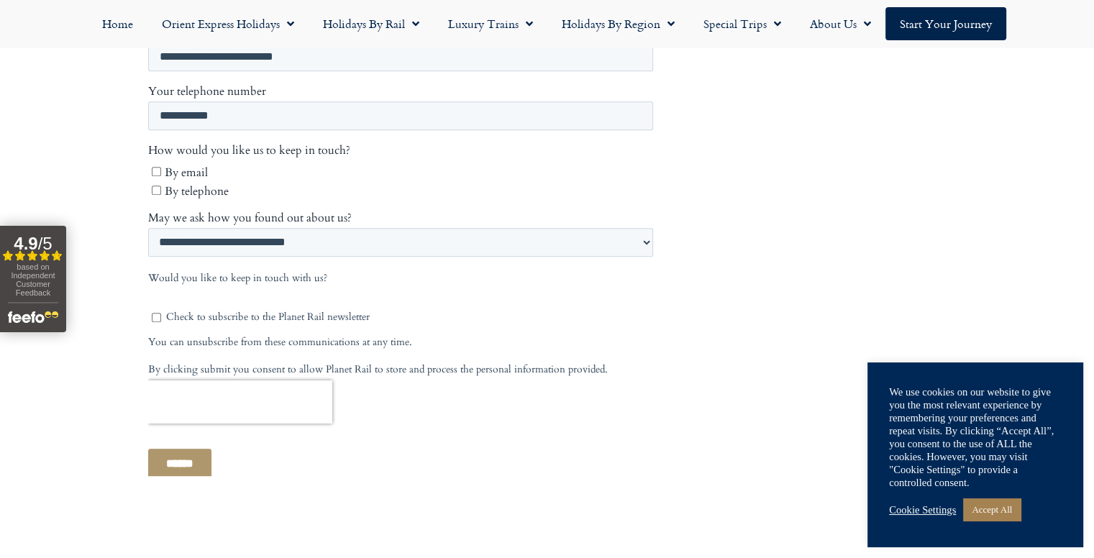
scroll to position [751, 0]
click at [187, 450] on input "******" at bounding box center [178, 465] width 63 height 30
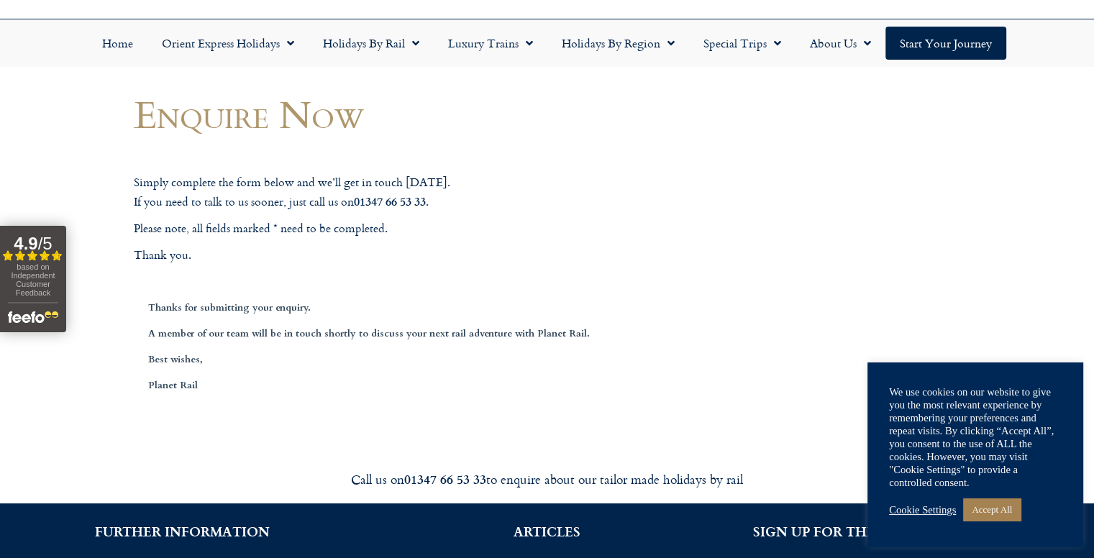
scroll to position [92, 0]
